Goal: Check status

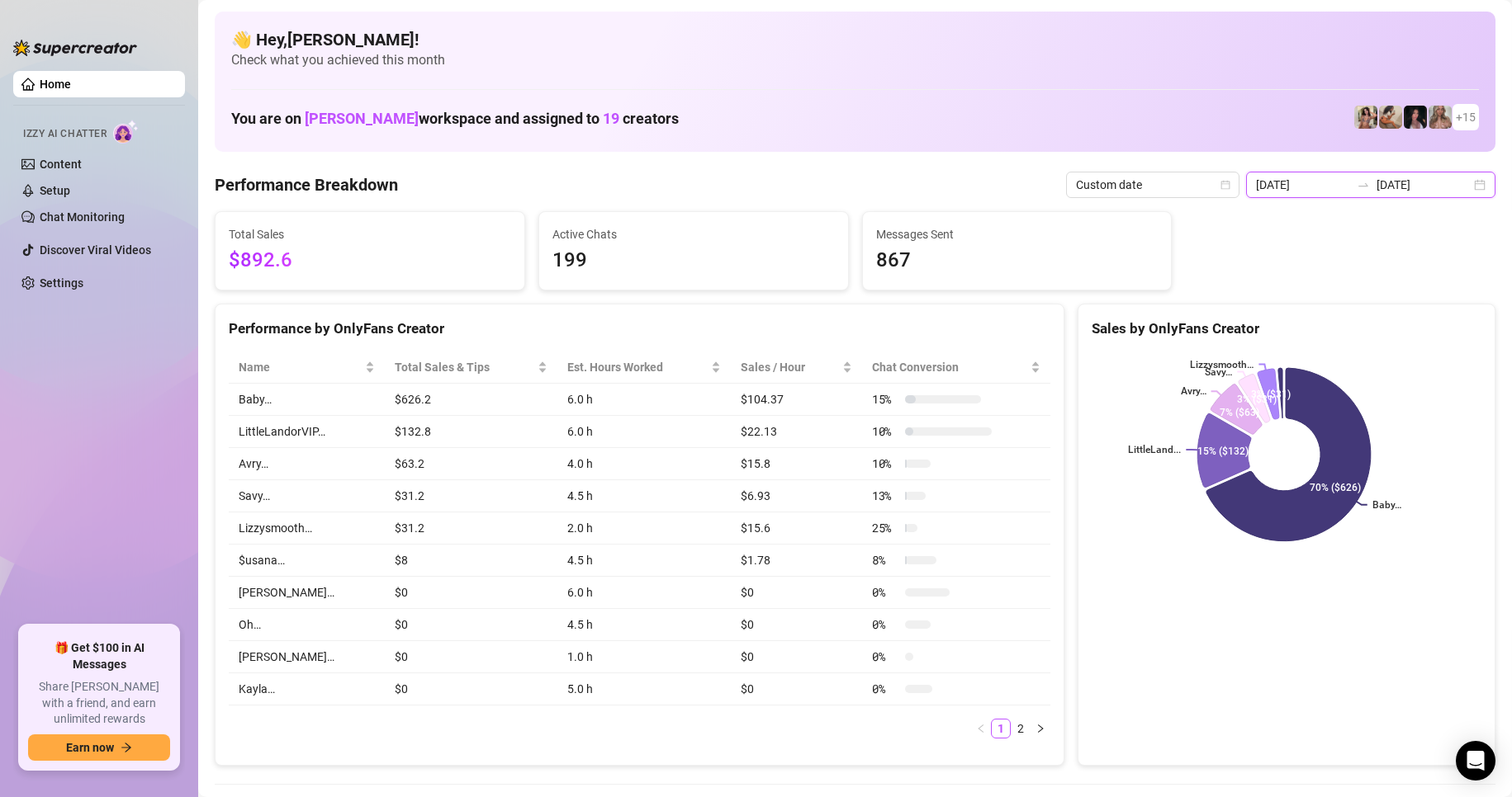
click at [1324, 179] on input "[DATE]" at bounding box center [1303, 185] width 94 height 18
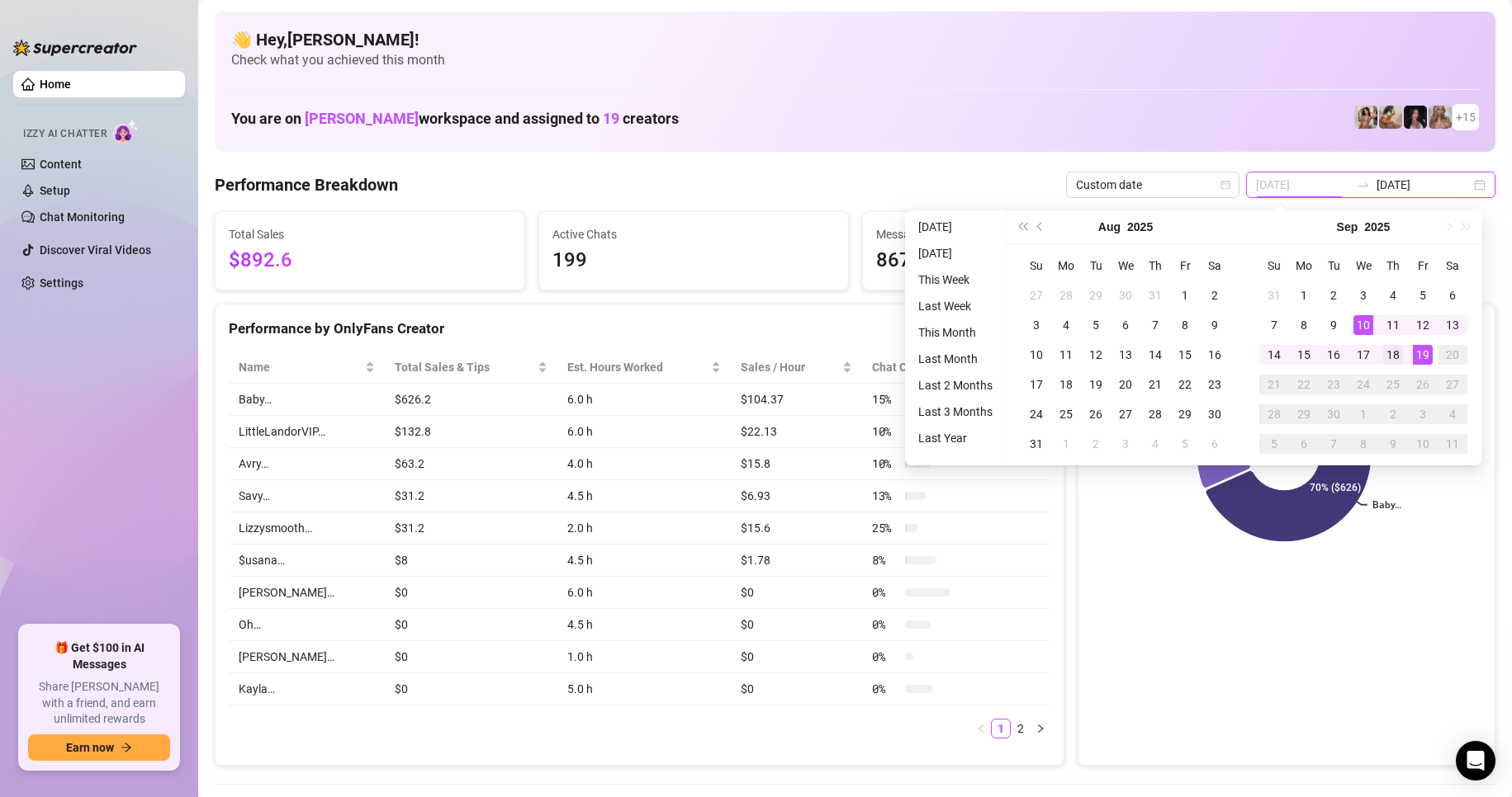
type input "[DATE]"
click at [1398, 353] on div "18" at bounding box center [1392, 354] width 20 height 20
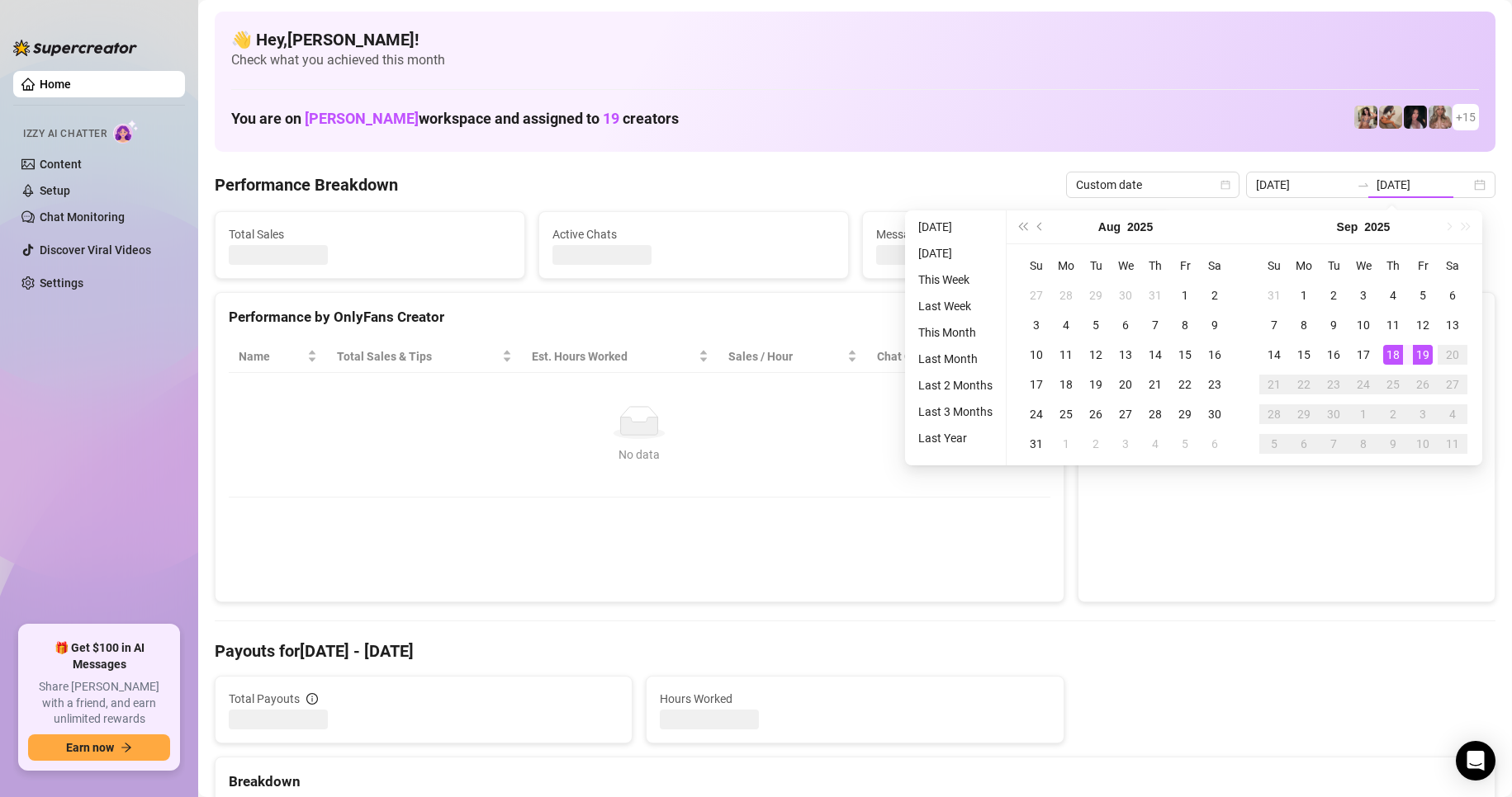
type input "[DATE]"
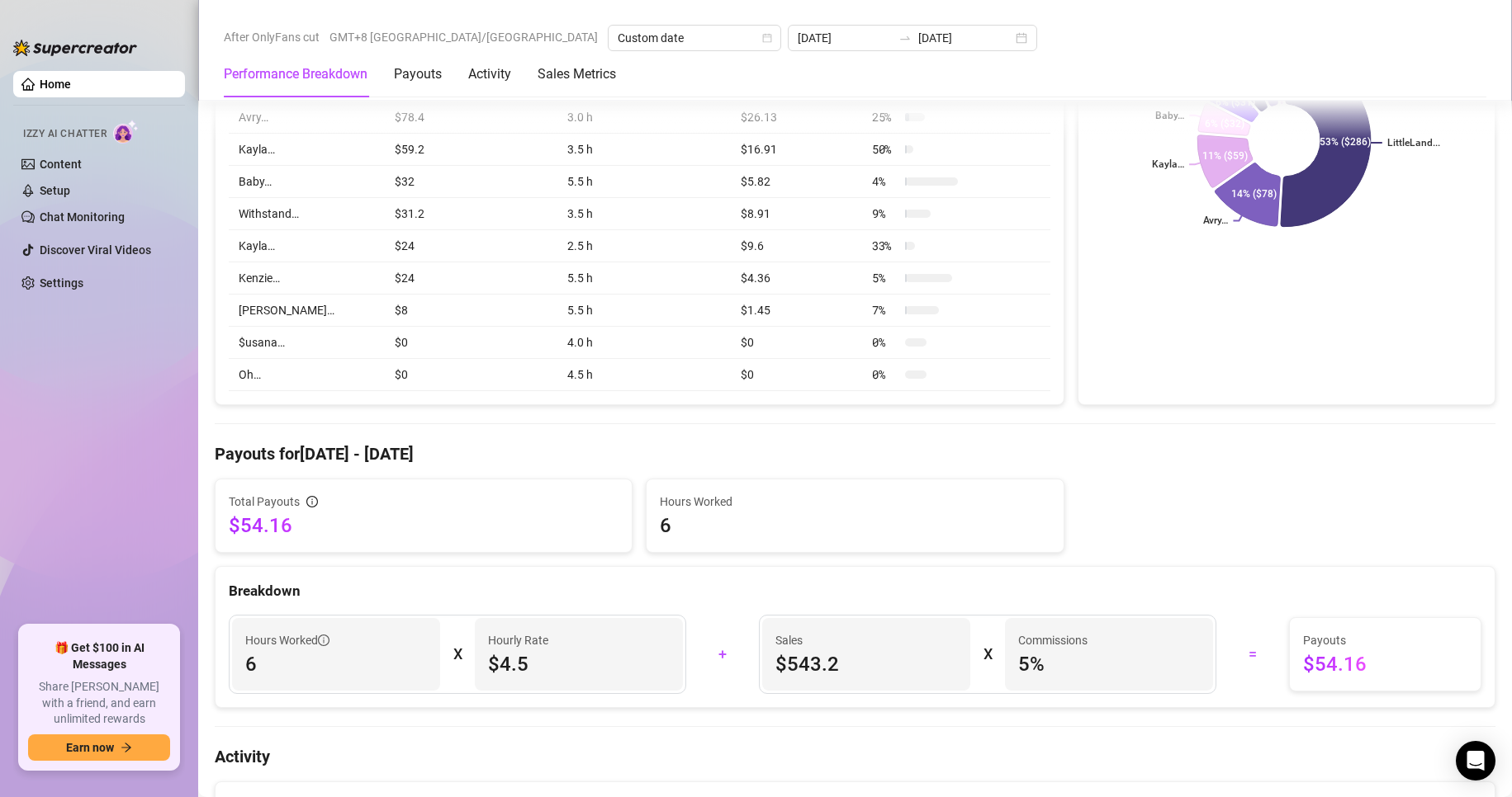
scroll to position [83, 0]
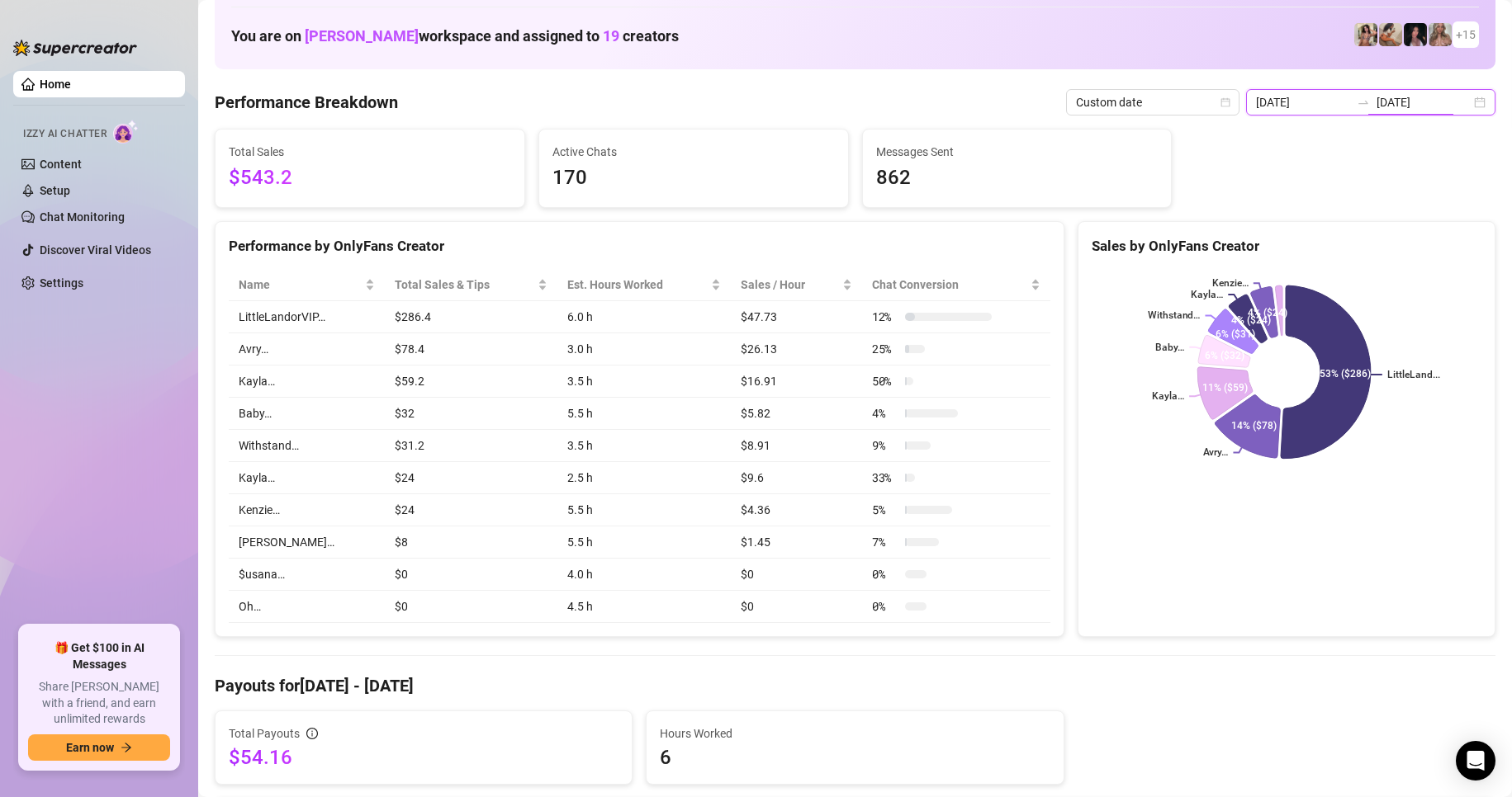
click at [1400, 96] on input "[DATE]" at bounding box center [1423, 102] width 94 height 18
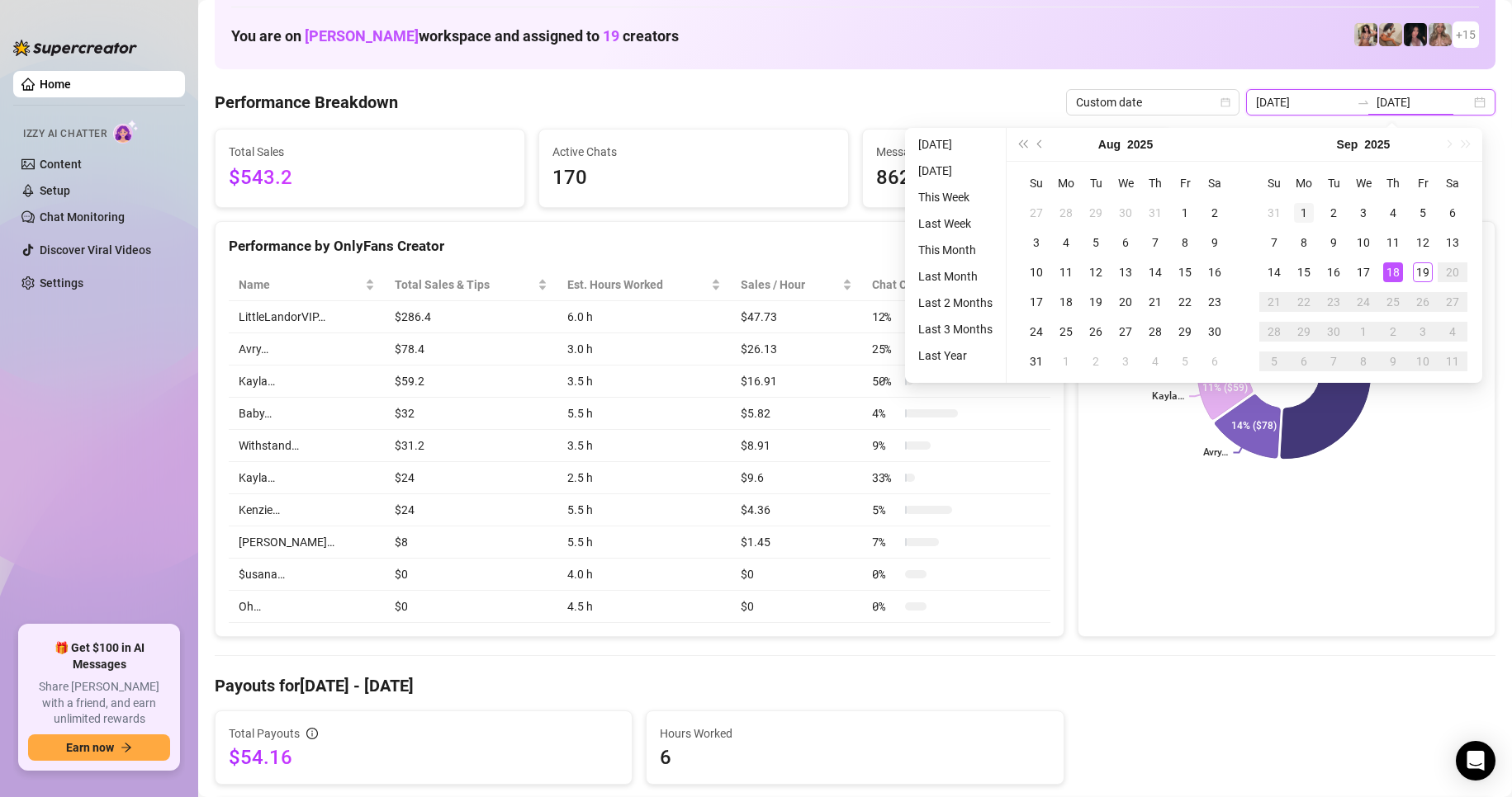
type input "[DATE]"
click at [1309, 219] on div "1" at bounding box center [1304, 212] width 20 height 20
type input "[DATE]"
click at [1419, 273] on div "19" at bounding box center [1422, 272] width 20 height 20
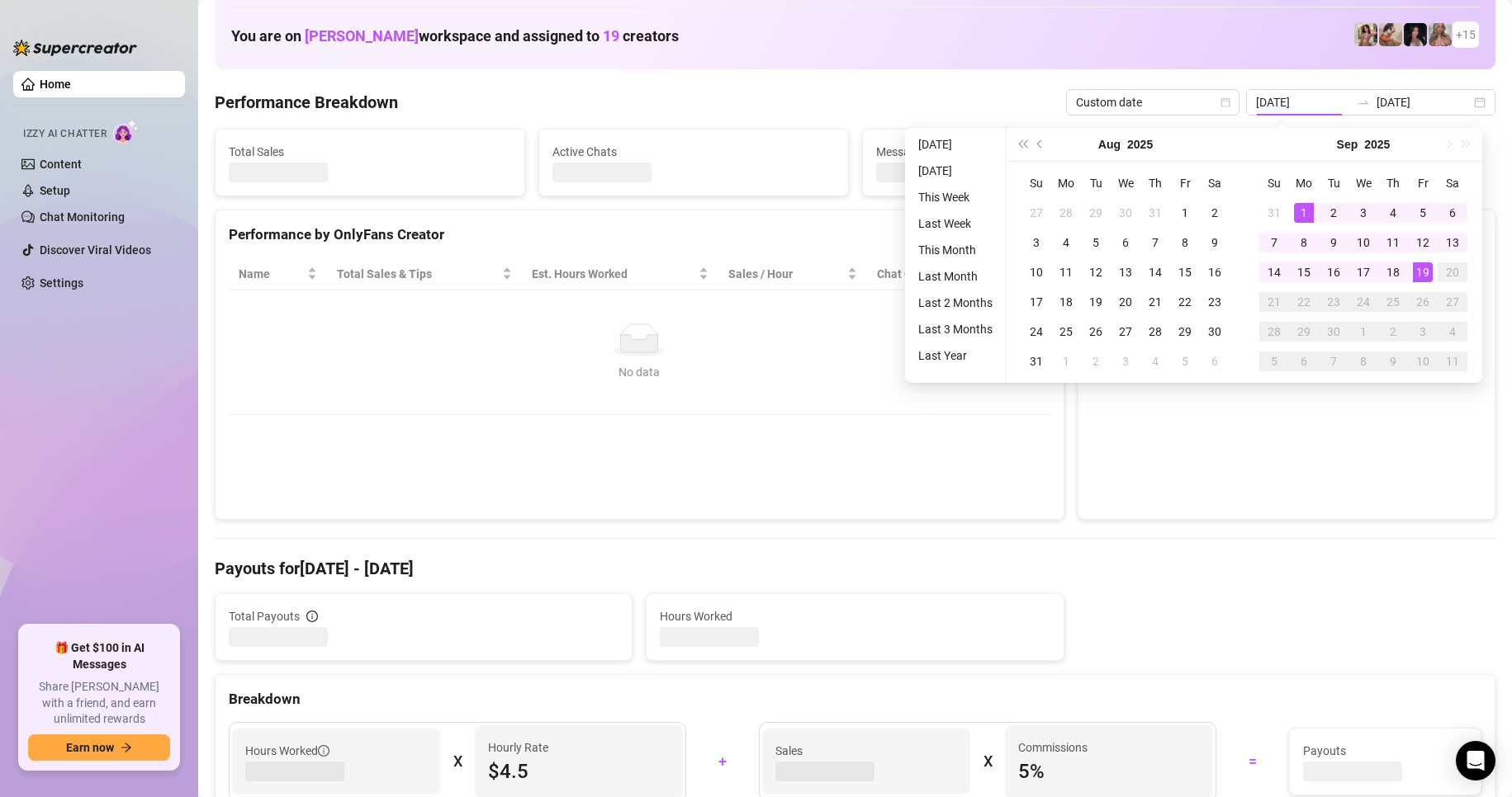
type input "[DATE]"
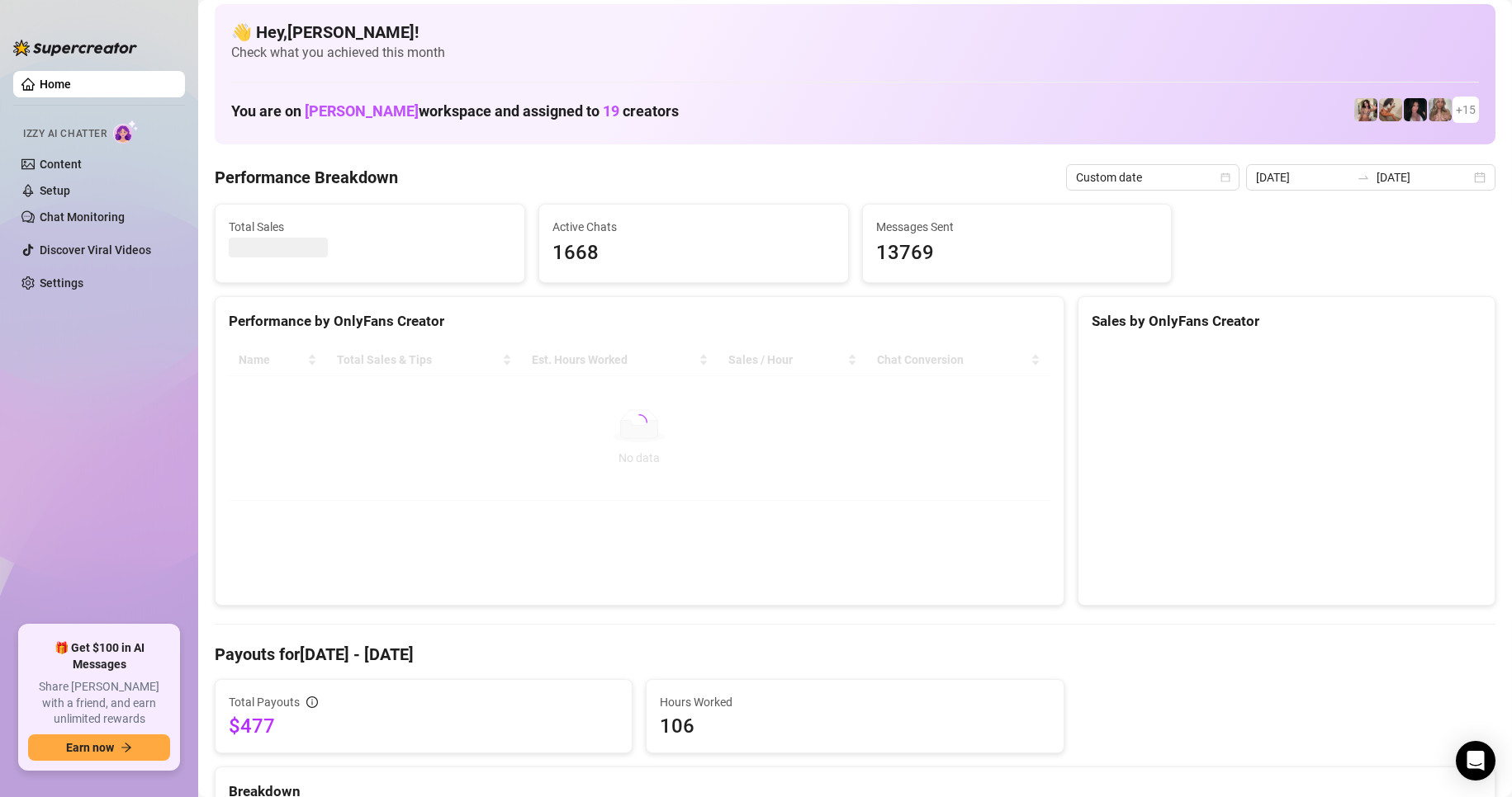
scroll to position [0, 0]
